Goal: Information Seeking & Learning: Learn about a topic

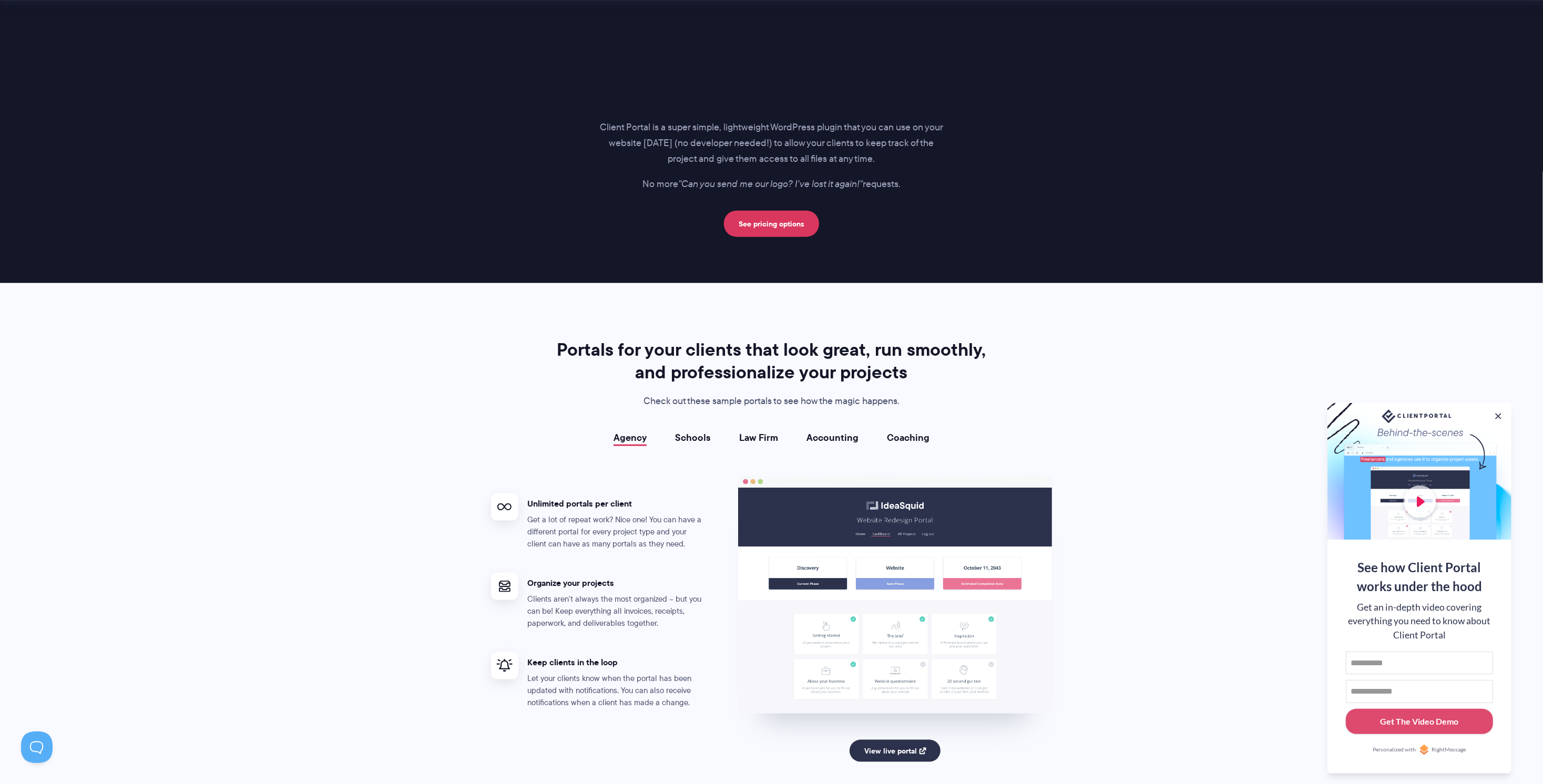
scroll to position [1787, 0]
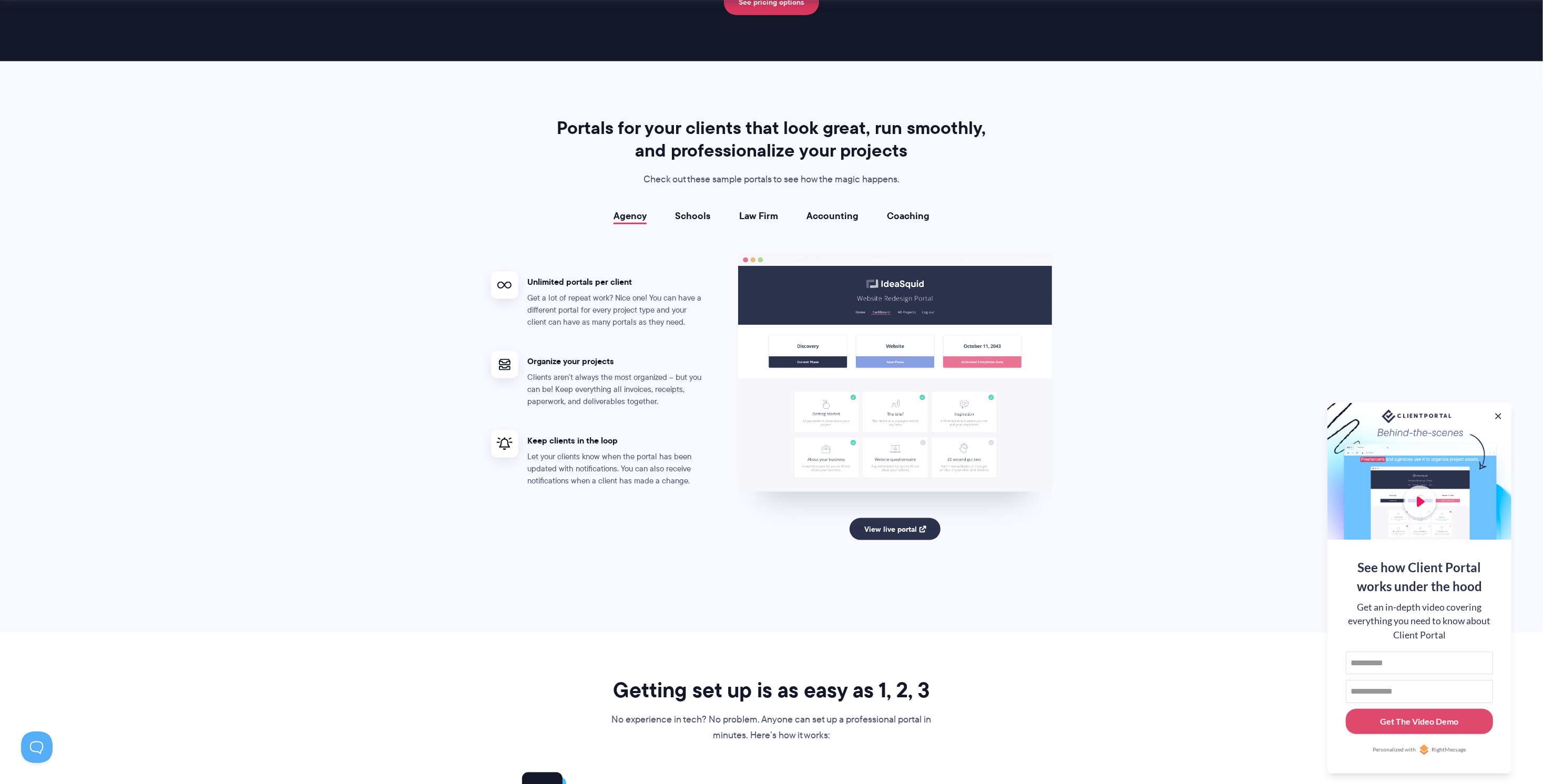
click at [820, 214] on link "Accounting" at bounding box center [833, 216] width 52 height 10
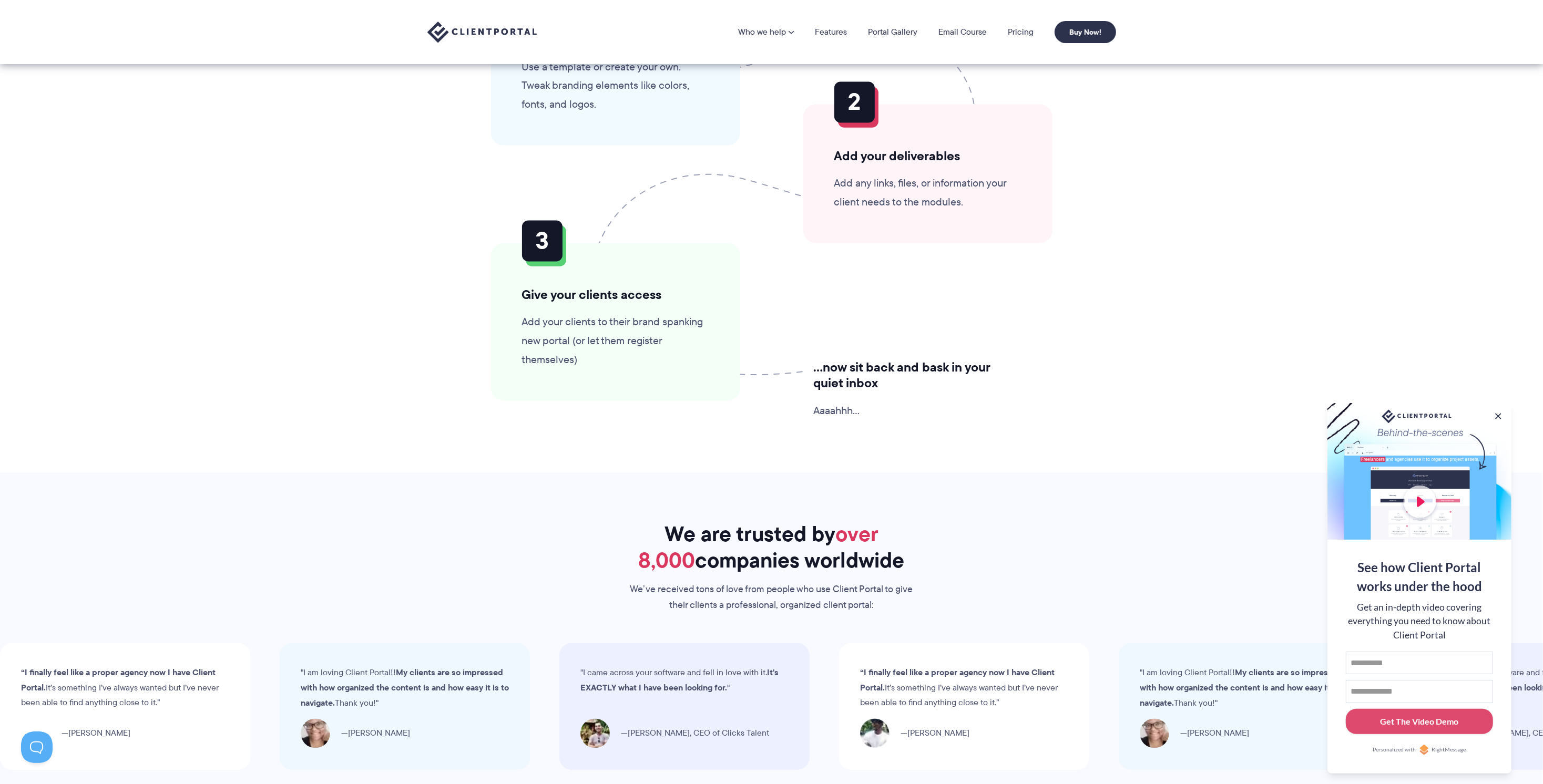
scroll to position [2418, 0]
